Goal: Communication & Community: Answer question/provide support

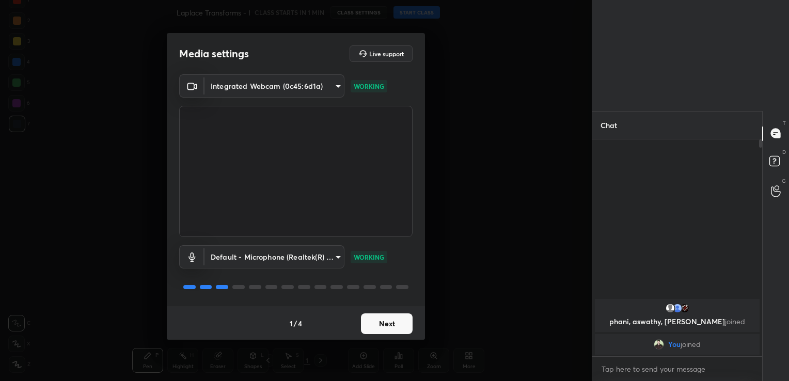
scroll to position [4, 3]
click at [396, 324] on button "Next" at bounding box center [387, 323] width 52 height 21
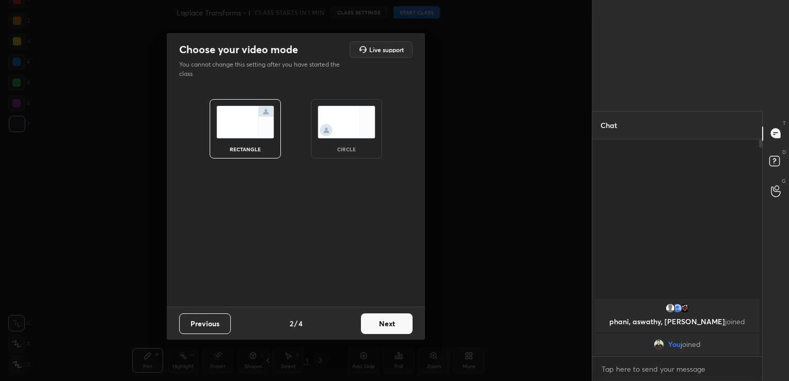
click at [396, 324] on button "Next" at bounding box center [387, 323] width 52 height 21
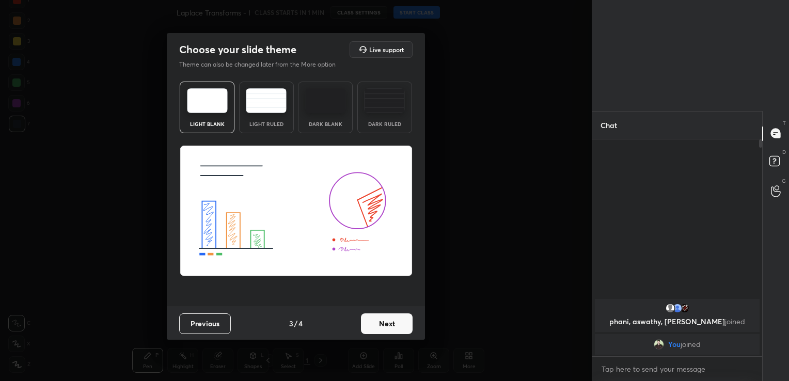
click at [396, 321] on button "Next" at bounding box center [387, 323] width 52 height 21
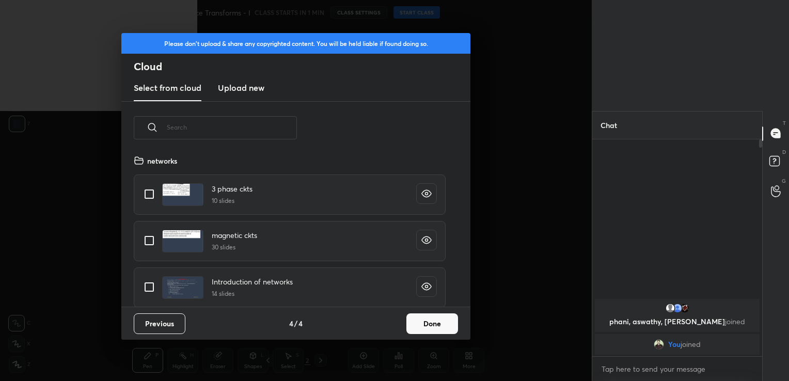
scroll to position [153, 331]
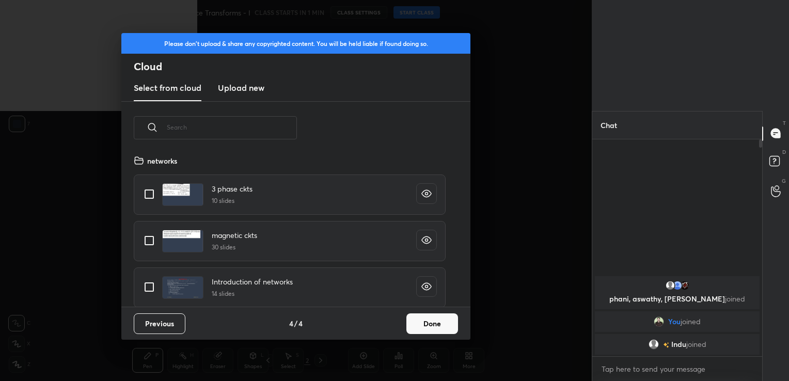
click at [442, 318] on button "Done" at bounding box center [432, 323] width 52 height 21
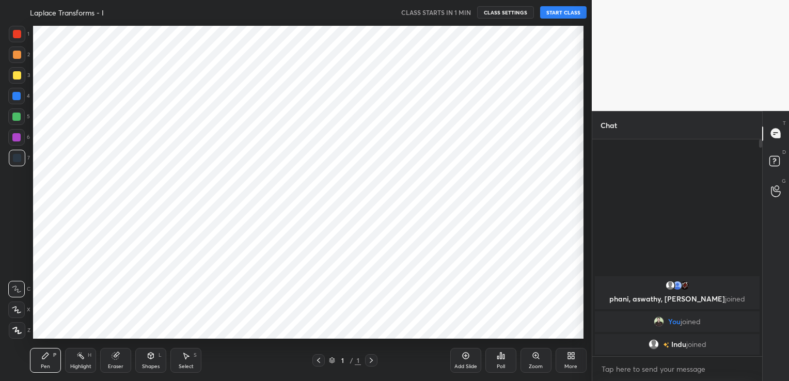
scroll to position [51299, 51063]
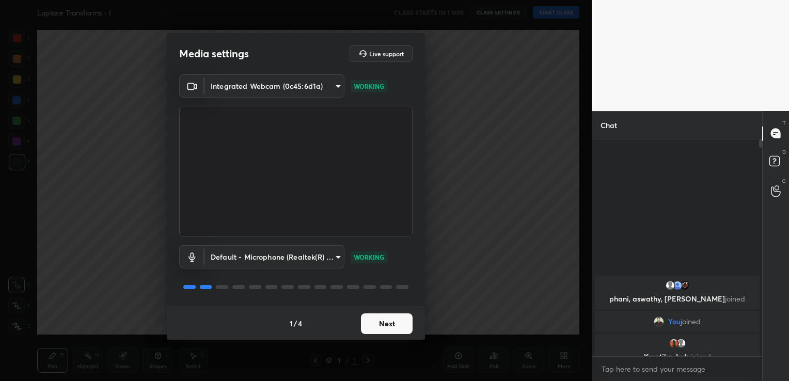
click at [341, 85] on body "1 2 3 4 5 6 7 C X Z C X Z E E Erase all H H Laplace Transforms - I CLASS STARTS…" at bounding box center [394, 190] width 789 height 381
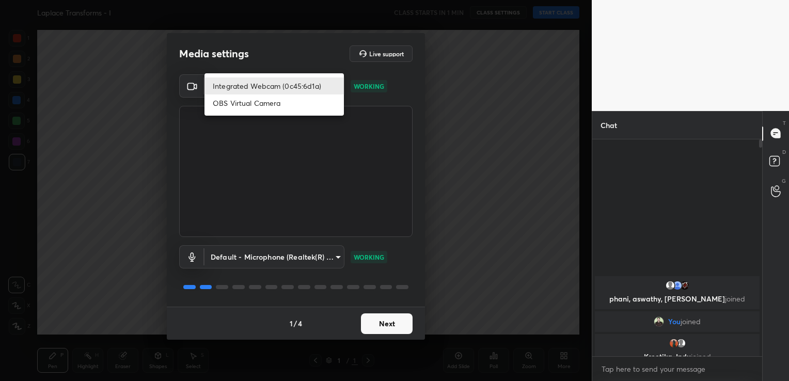
click at [424, 90] on div at bounding box center [394, 190] width 789 height 381
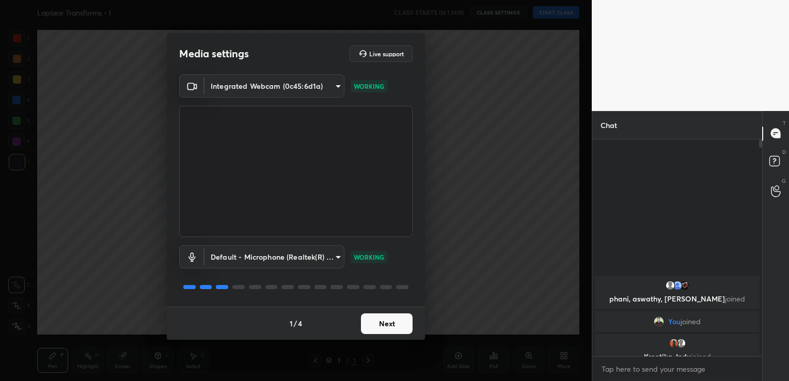
click at [287, 88] on body "1 2 3 4 5 6 7 C X Z C X Z E E Erase all H H Laplace Transforms - I CLASS STARTS…" at bounding box center [394, 190] width 789 height 381
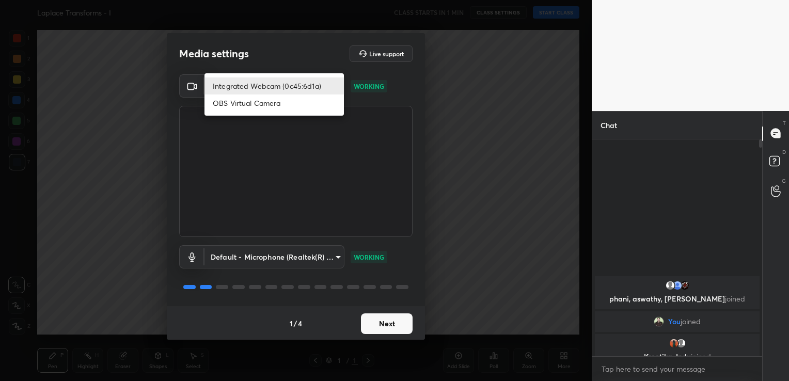
click at [556, 120] on div at bounding box center [394, 190] width 789 height 381
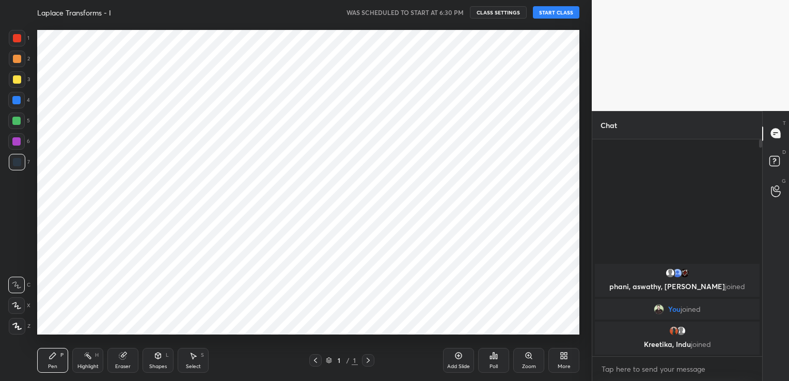
scroll to position [315, 550]
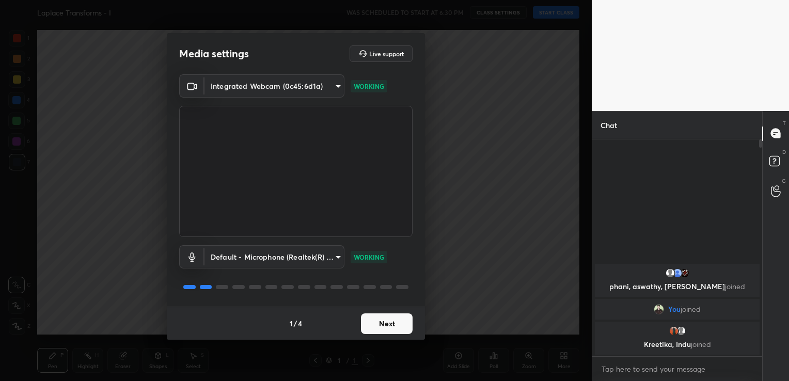
click at [372, 327] on button "Next" at bounding box center [387, 323] width 52 height 21
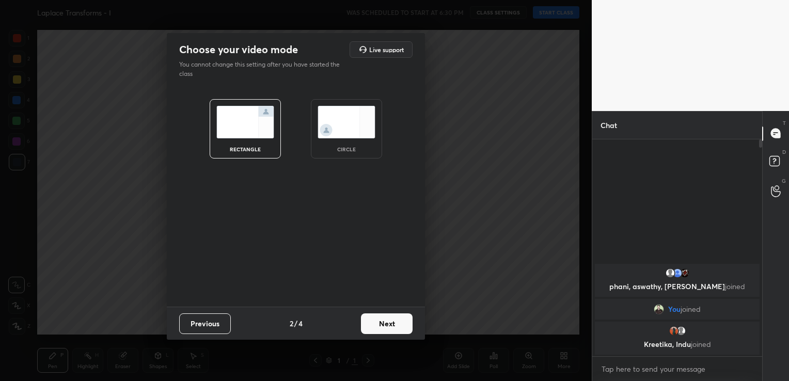
click at [393, 325] on button "Next" at bounding box center [387, 323] width 52 height 21
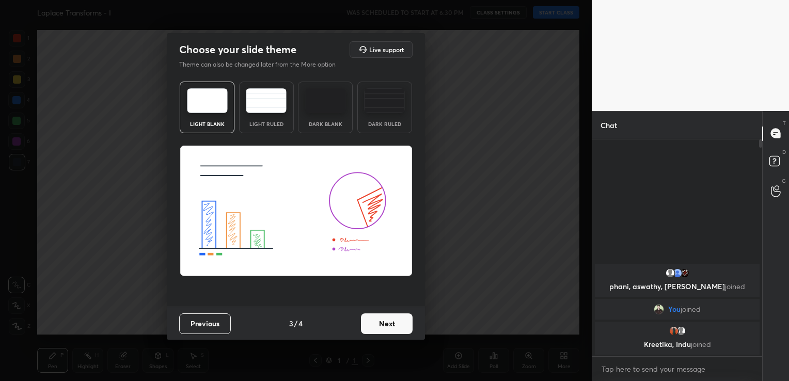
click at [393, 325] on button "Next" at bounding box center [387, 323] width 52 height 21
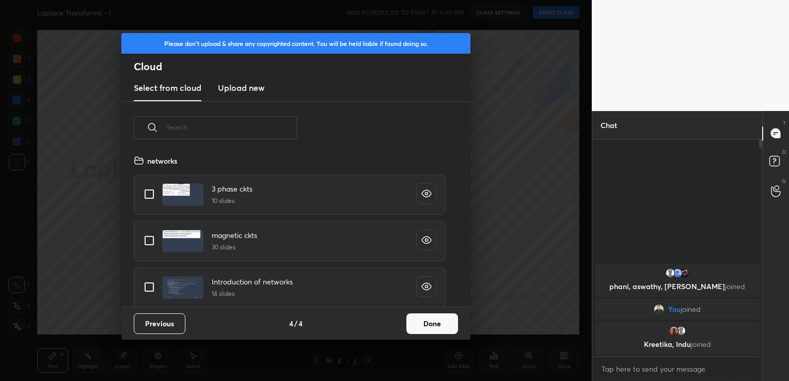
scroll to position [153, 331]
click at [434, 327] on button "Done" at bounding box center [432, 323] width 52 height 21
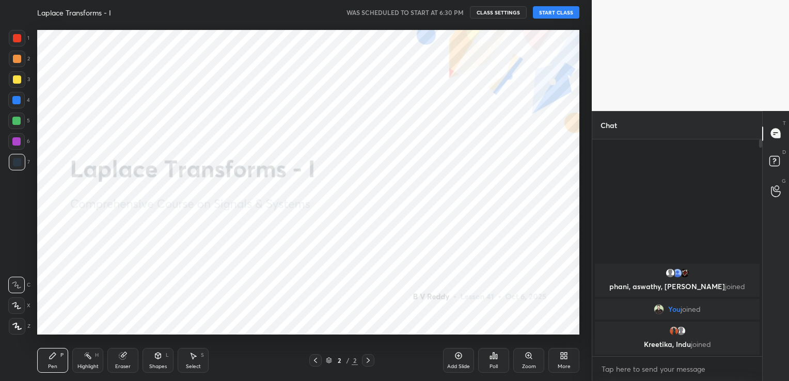
click at [551, 11] on button "START CLASS" at bounding box center [556, 12] width 46 height 12
click at [568, 361] on div "More" at bounding box center [563, 360] width 31 height 25
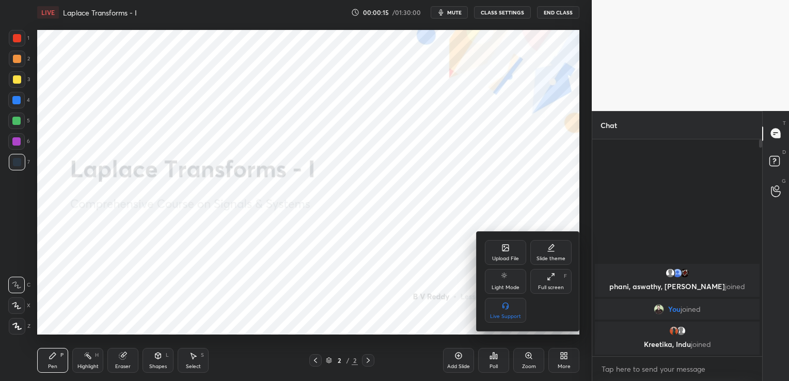
click at [499, 251] on div "Upload File" at bounding box center [505, 252] width 41 height 25
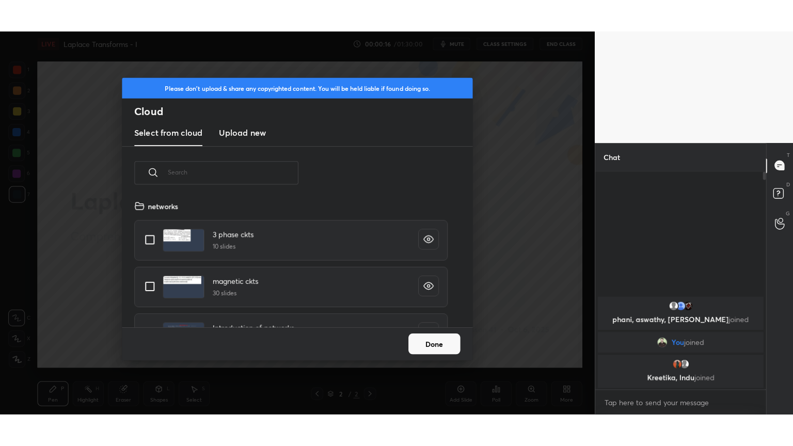
scroll to position [127, 331]
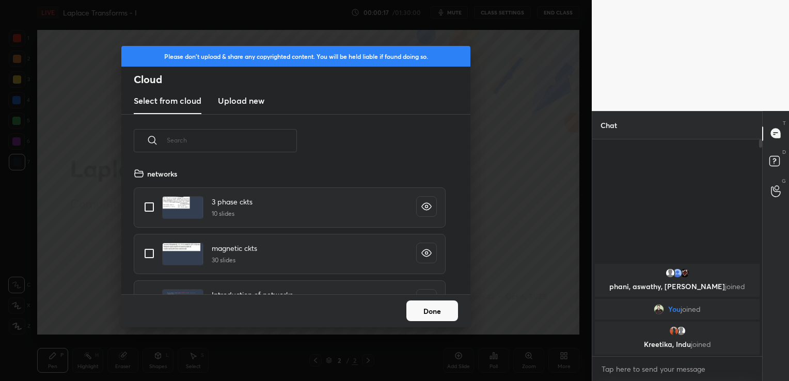
click at [229, 103] on h3 "Upload new" at bounding box center [241, 100] width 46 height 12
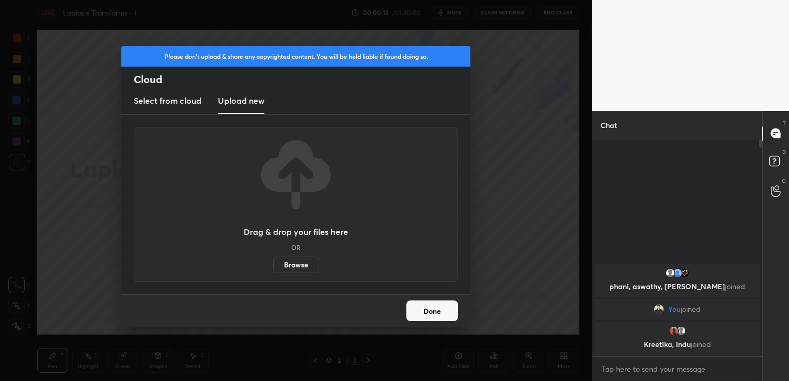
click at [296, 263] on label "Browse" at bounding box center [296, 265] width 46 height 17
click at [273, 263] on input "Browse" at bounding box center [273, 265] width 0 height 17
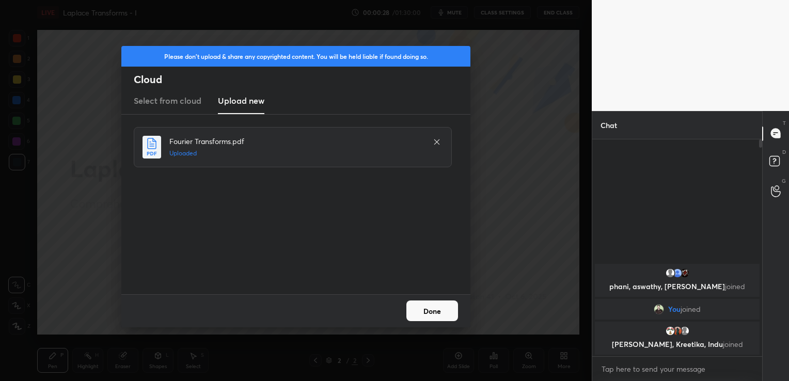
click at [441, 307] on button "Done" at bounding box center [432, 310] width 52 height 21
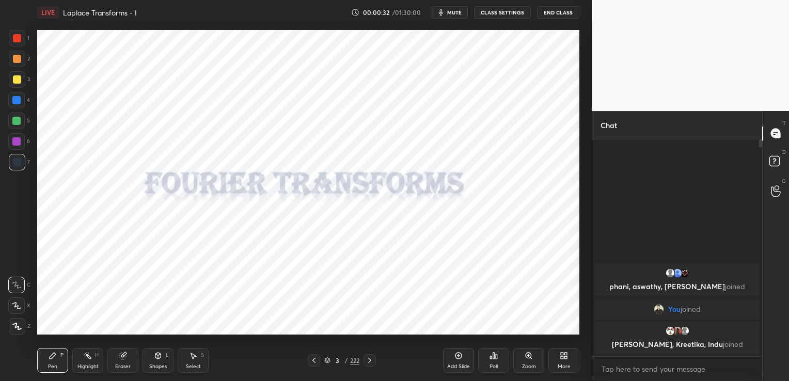
click at [562, 364] on div "More" at bounding box center [563, 366] width 13 height 5
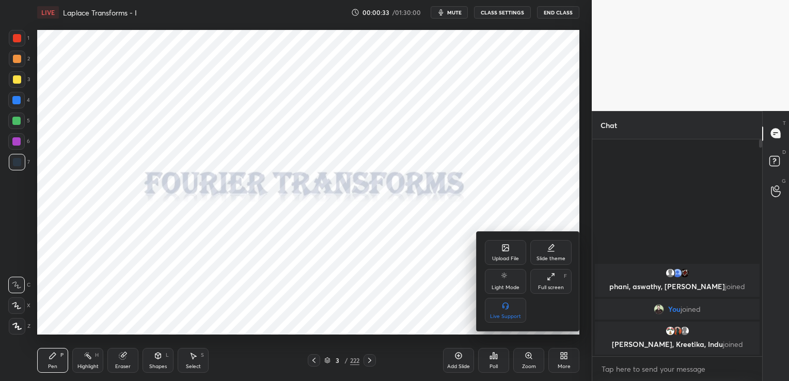
click at [543, 275] on div "Full screen F" at bounding box center [550, 281] width 41 height 25
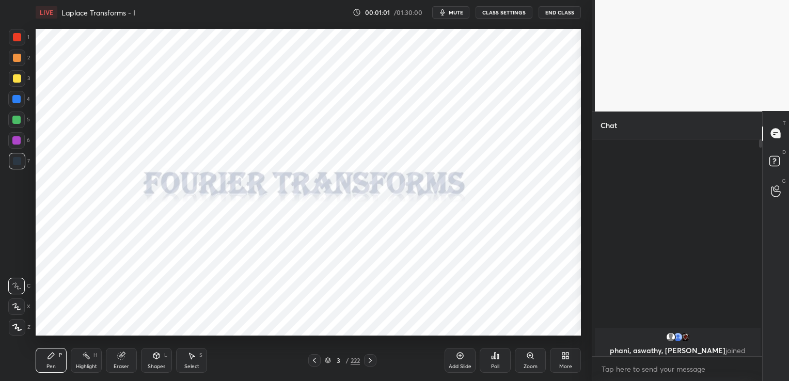
scroll to position [4, 3]
type textarea "x"
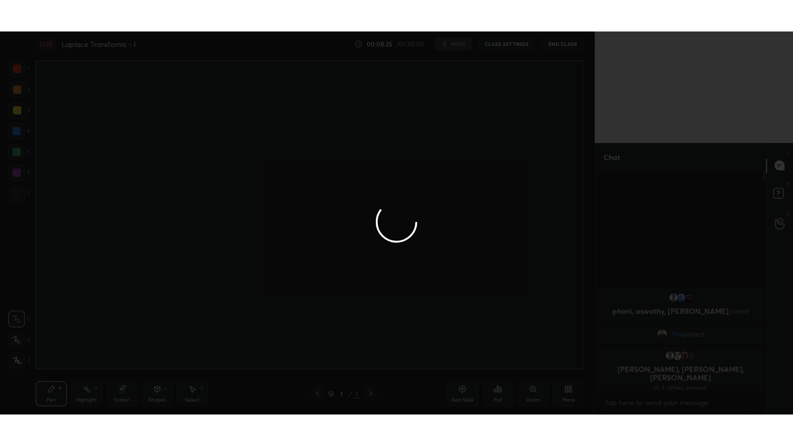
scroll to position [315, 550]
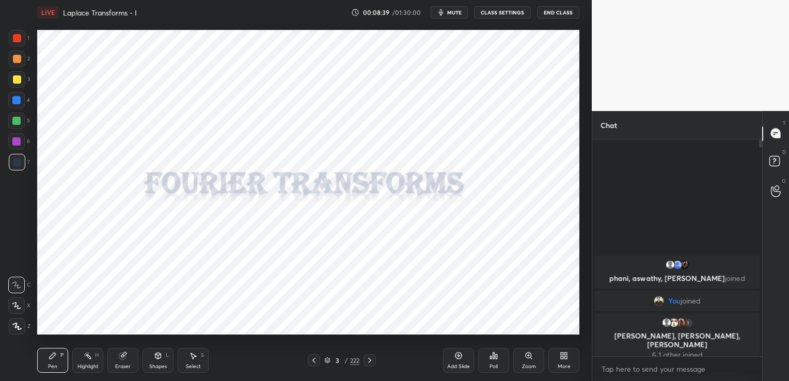
click at [568, 360] on div "More" at bounding box center [563, 360] width 31 height 25
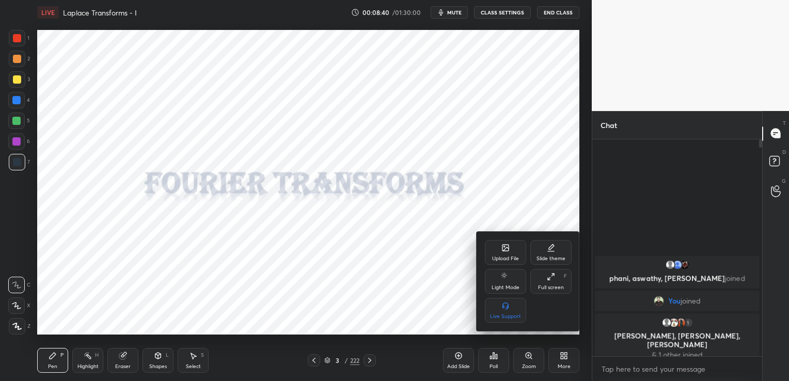
click at [555, 281] on div "Full screen F" at bounding box center [550, 281] width 41 height 25
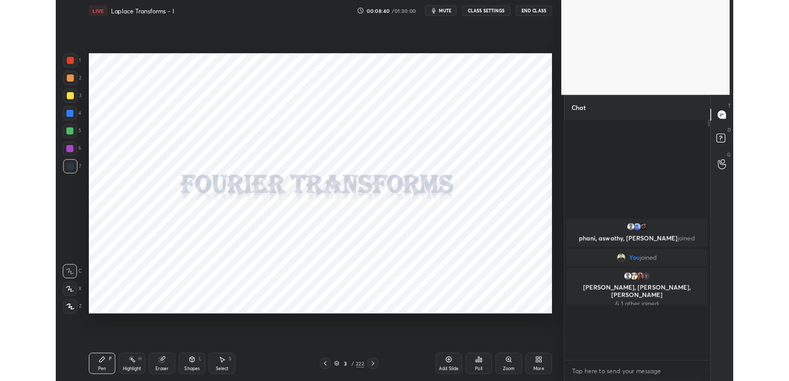
scroll to position [303, 168]
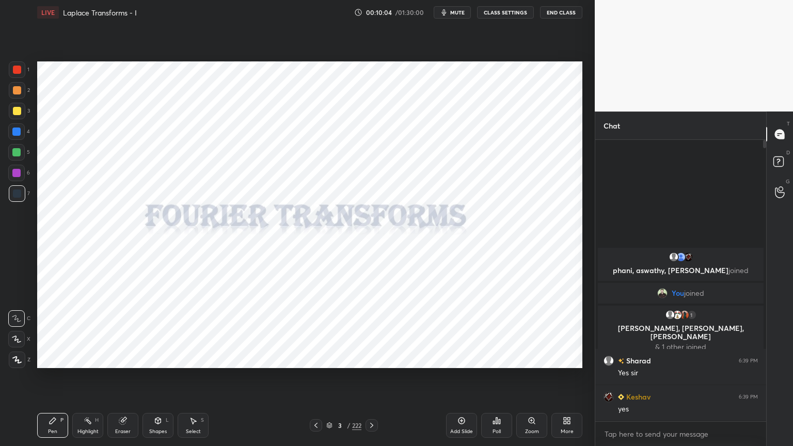
click at [128, 380] on div "Eraser" at bounding box center [122, 425] width 31 height 25
click at [13, 361] on span "Erase all" at bounding box center [16, 359] width 15 height 7
click at [10, 168] on div at bounding box center [16, 173] width 17 height 17
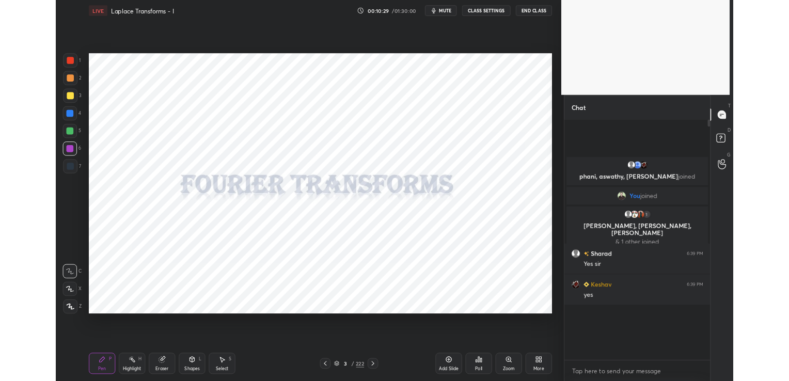
scroll to position [4, 3]
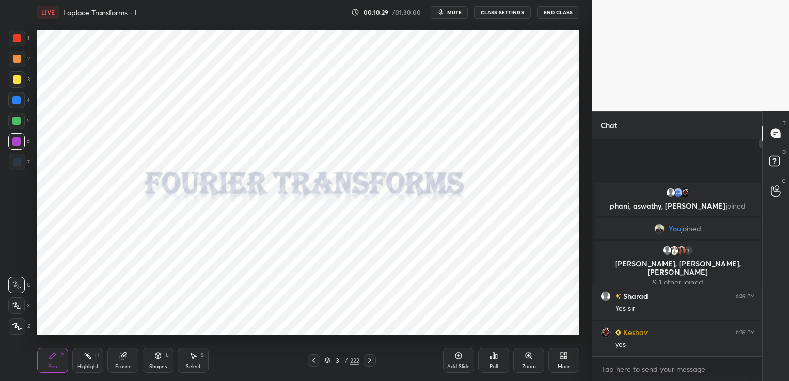
type textarea "x"
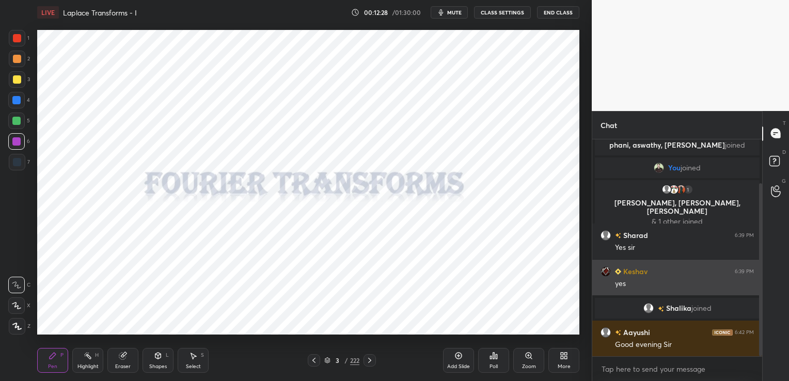
scroll to position [55, 0]
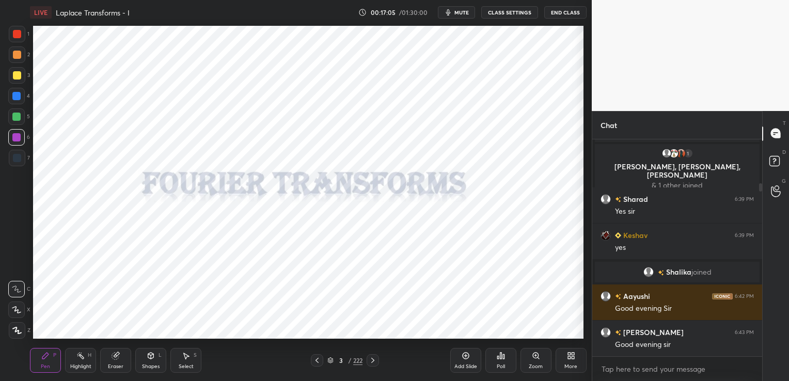
scroll to position [51299, 51063]
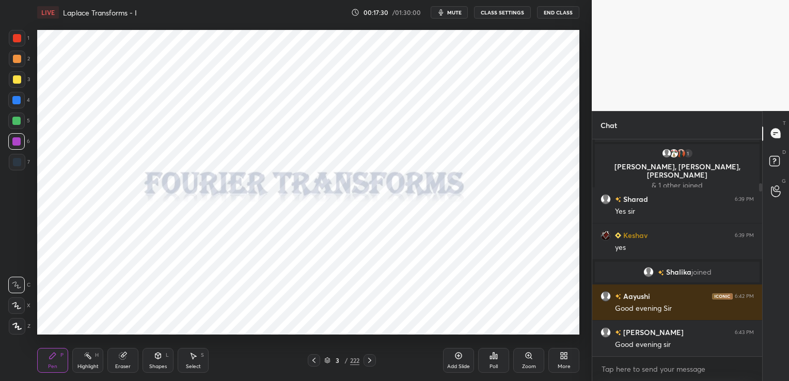
click at [119, 364] on div "Eraser" at bounding box center [122, 366] width 15 height 5
click at [11, 332] on div "Erase all" at bounding box center [16, 326] width 17 height 17
click at [369, 360] on icon at bounding box center [369, 360] width 8 height 8
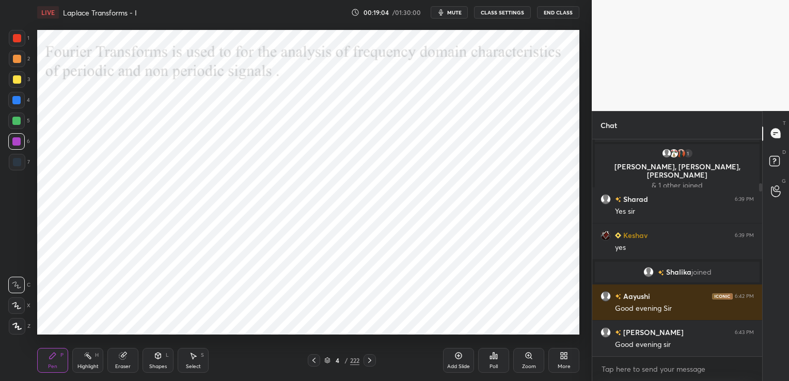
click at [369, 360] on icon at bounding box center [369, 360] width 8 height 8
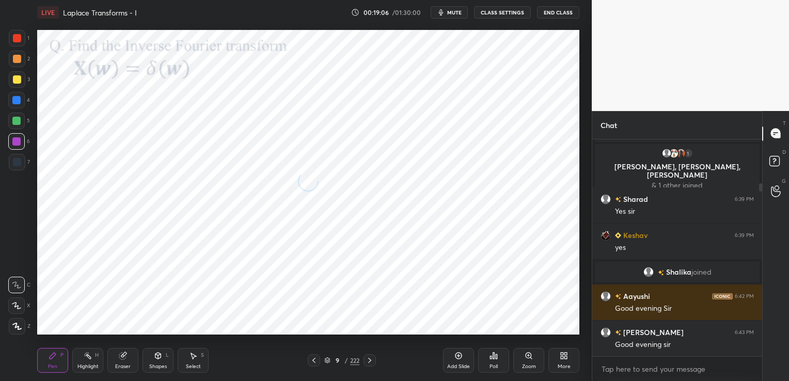
click at [369, 360] on icon at bounding box center [369, 360] width 8 height 8
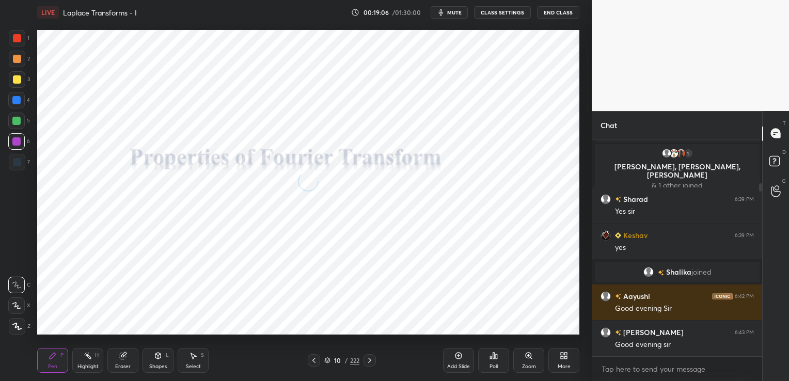
click at [369, 360] on icon at bounding box center [369, 360] width 8 height 8
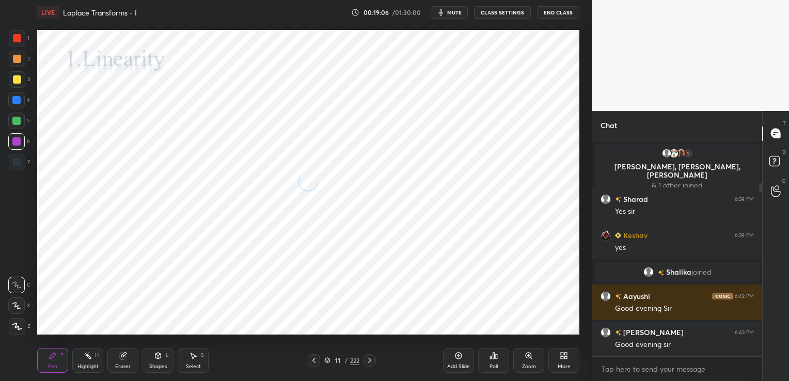
click at [369, 360] on icon at bounding box center [369, 360] width 8 height 8
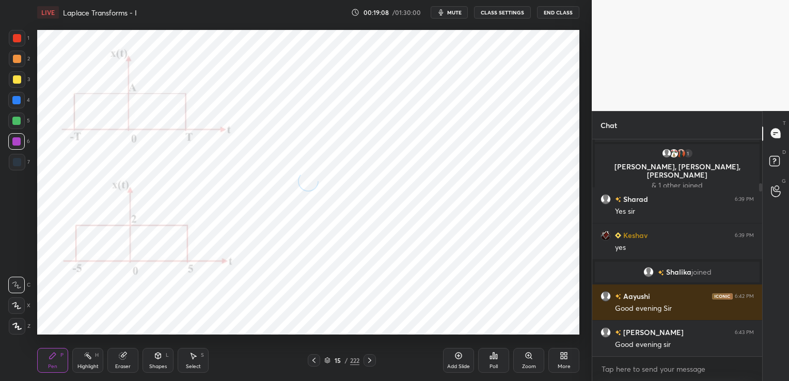
click at [369, 360] on icon at bounding box center [369, 360] width 8 height 8
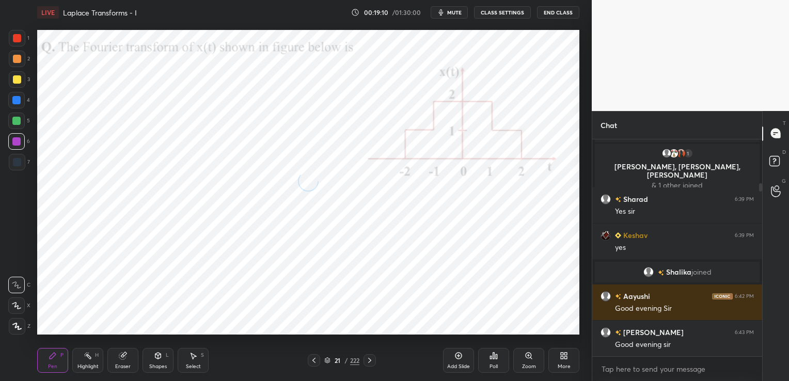
click at [369, 360] on icon at bounding box center [369, 360] width 8 height 8
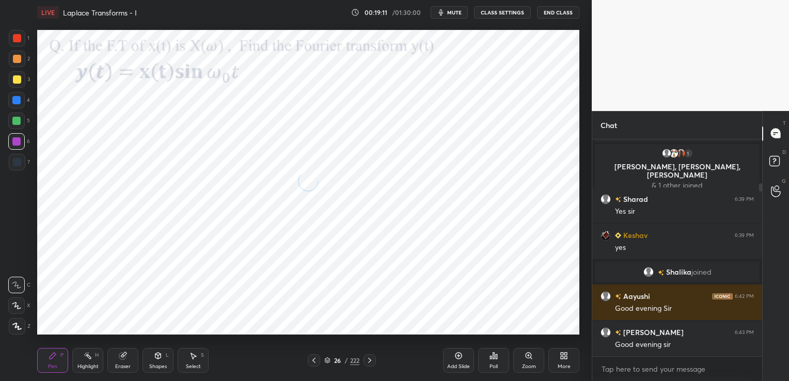
click at [369, 360] on icon at bounding box center [369, 360] width 8 height 8
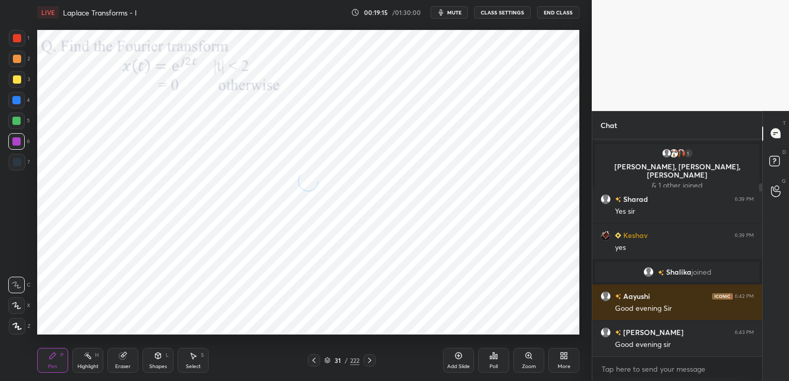
click at [369, 360] on icon at bounding box center [369, 360] width 8 height 8
click at [326, 362] on icon at bounding box center [327, 360] width 6 height 6
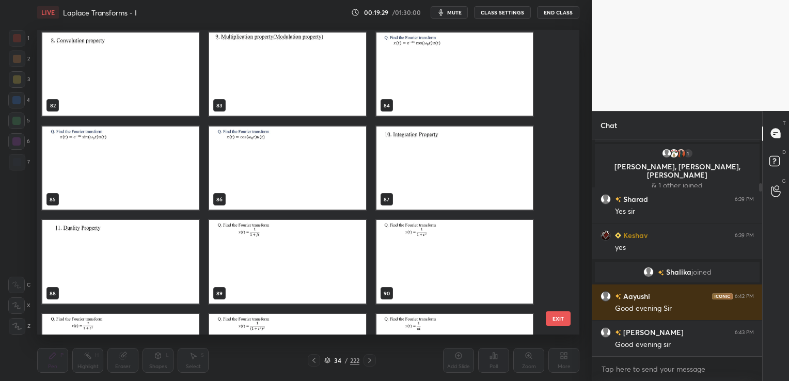
scroll to position [2560, 0]
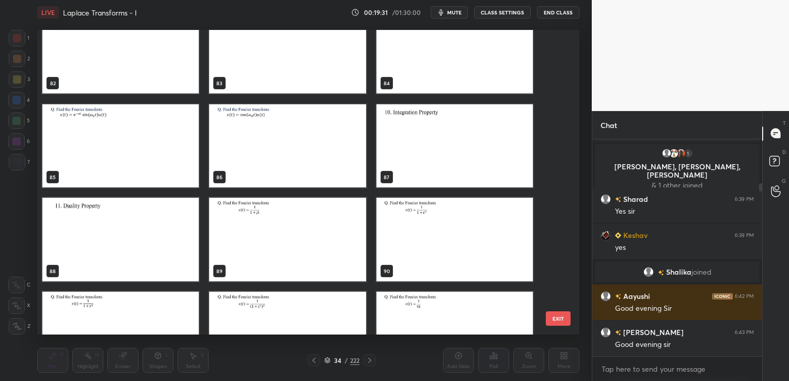
drag, startPoint x: 537, startPoint y: 140, endPoint x: 539, endPoint y: 181, distance: 40.3
click at [539, 181] on div "82 83 84 85 86 87 88 89 90 91 92 93 94 95 96" at bounding box center [299, 182] width 524 height 305
drag, startPoint x: 563, startPoint y: 137, endPoint x: 559, endPoint y: 153, distance: 17.0
click at [559, 153] on div "82 83 84 85 86 87 88 89 90 91 92 93 94 95 96 EXIT" at bounding box center [308, 182] width 542 height 305
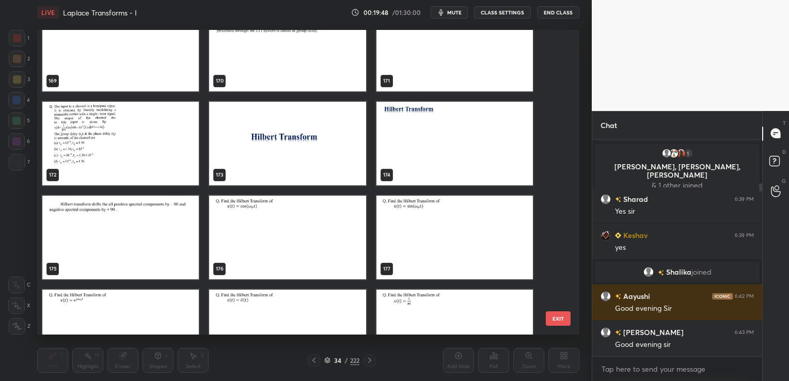
scroll to position [5296, 0]
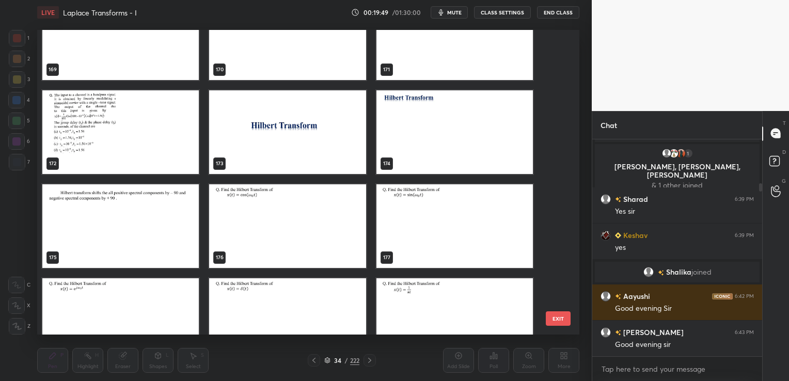
drag, startPoint x: 535, startPoint y: 243, endPoint x: 531, endPoint y: 255, distance: 12.9
click at [531, 255] on div "177" at bounding box center [454, 226] width 167 height 94
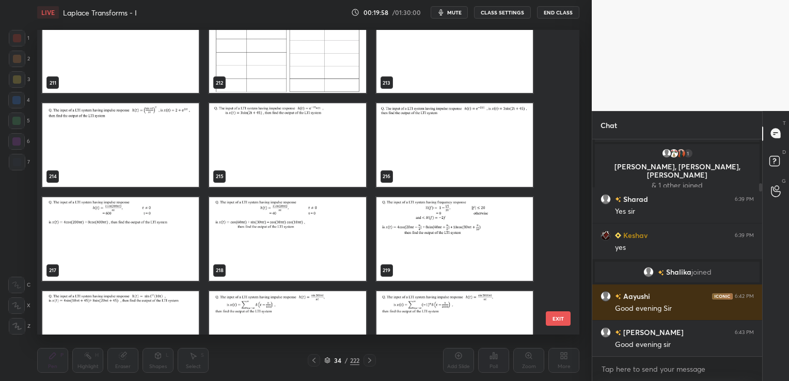
scroll to position [6520, 0]
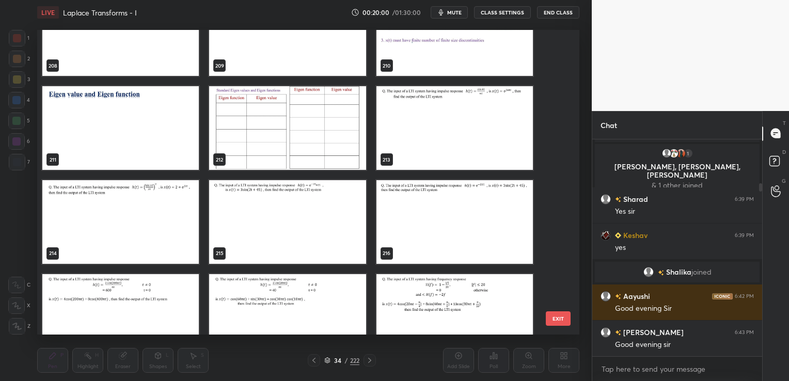
drag, startPoint x: 548, startPoint y: 289, endPoint x: 548, endPoint y: 272, distance: 16.5
click at [548, 272] on div "205 206 207 208 209 210 211 212 213 214 215 216 217 218 219" at bounding box center [299, 182] width 524 height 305
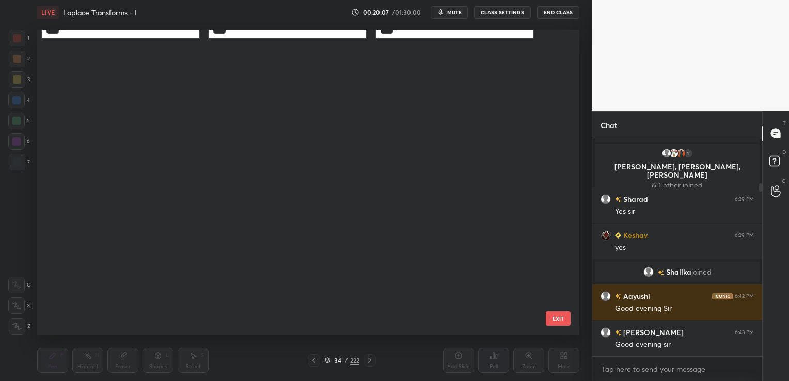
scroll to position [0, 0]
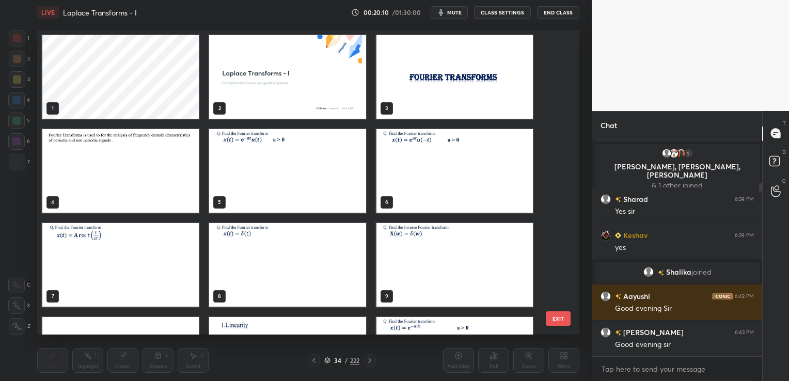
click at [553, 13] on button "End Class" at bounding box center [558, 12] width 42 height 12
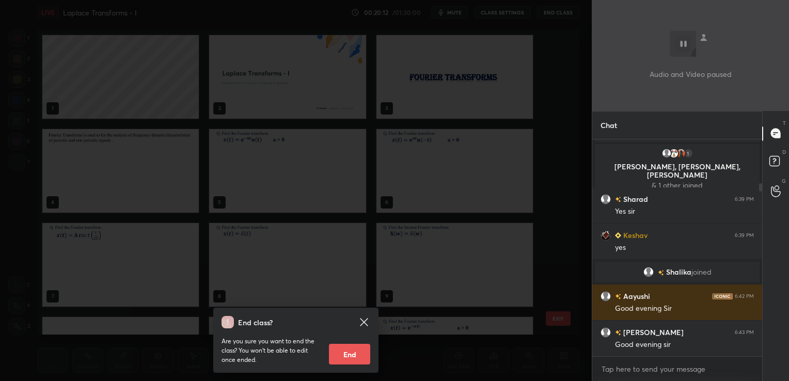
click at [347, 350] on button "End" at bounding box center [349, 354] width 41 height 21
type textarea "x"
